Goal: Task Accomplishment & Management: Use online tool/utility

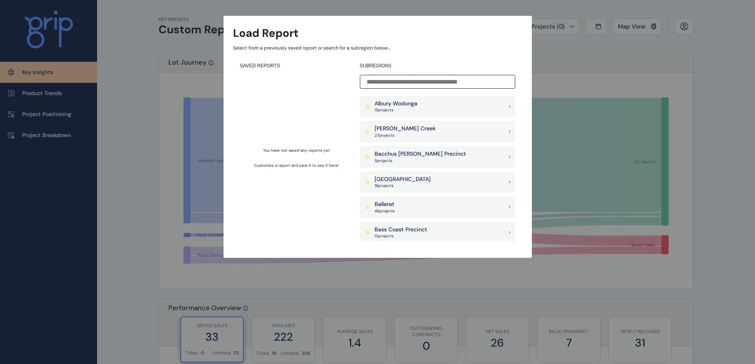
click at [421, 80] on input at bounding box center [437, 82] width 155 height 14
click at [593, 44] on div "Load Report Select from a previously saved report or search for a subregion bel…" at bounding box center [377, 121] width 755 height 242
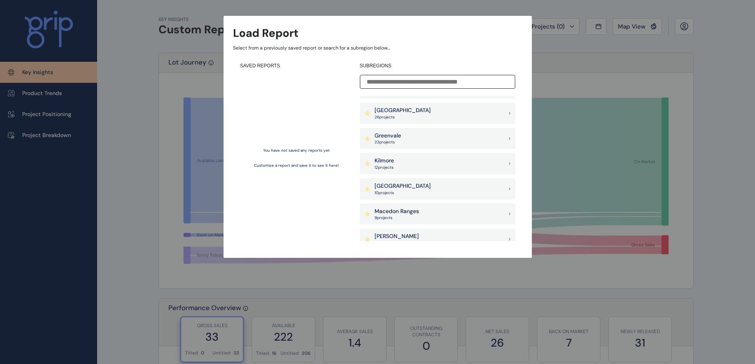
scroll to position [595, 0]
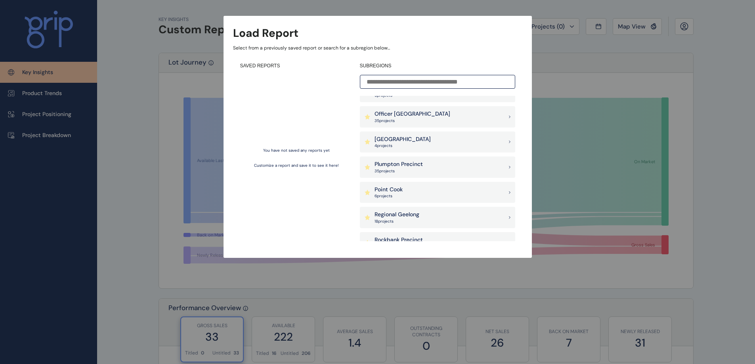
click at [392, 199] on div "Point Cook 6 project s" at bounding box center [437, 192] width 155 height 21
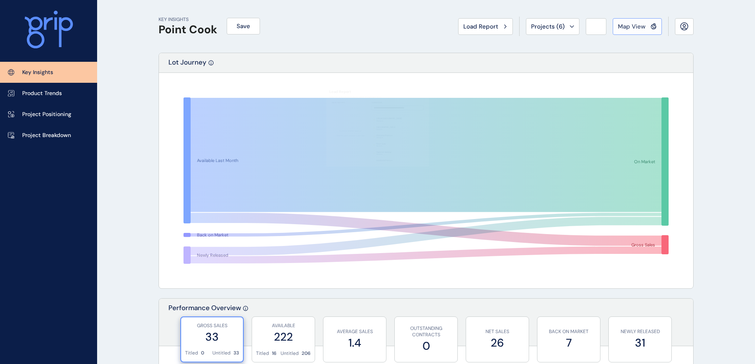
click at [637, 25] on span "Map View" at bounding box center [632, 27] width 28 height 8
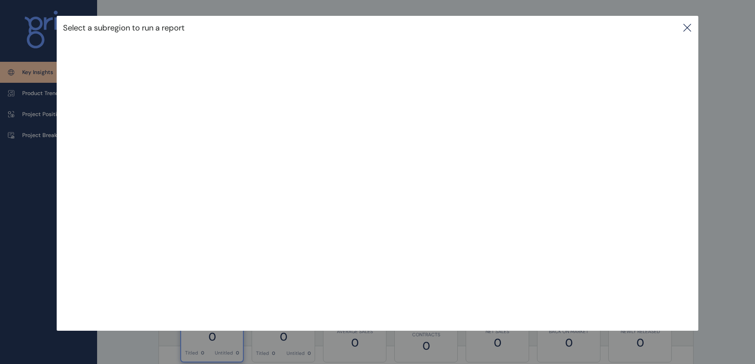
click at [685, 25] on div "Select a subregion to run a report" at bounding box center [378, 28] width 642 height 24
click at [689, 27] on icon at bounding box center [687, 27] width 7 height 7
